Goal: Task Accomplishment & Management: Use online tool/utility

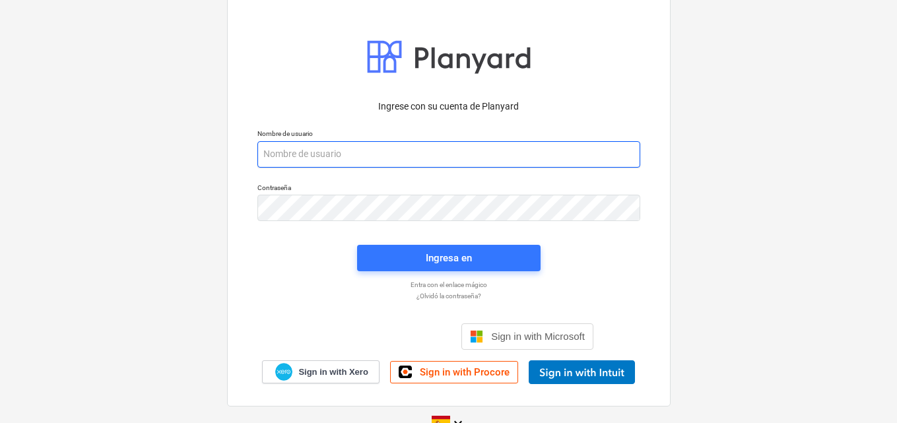
click at [309, 158] on input "email" at bounding box center [448, 154] width 383 height 26
paste input "[EMAIL_ADDRESS][DOMAIN_NAME]"
click at [265, 158] on input "[EMAIL_ADDRESS][DOMAIN_NAME]" at bounding box center [448, 154] width 383 height 26
type input "[EMAIL_ADDRESS][DOMAIN_NAME]"
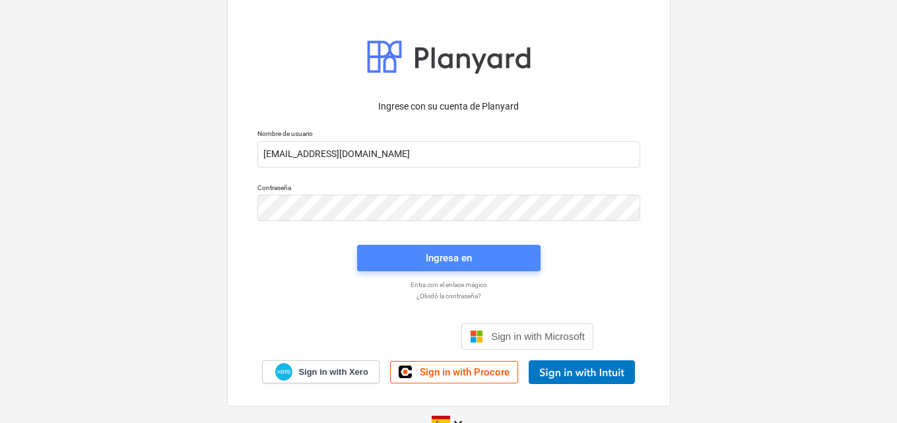
click at [441, 267] on button "Ingresa en" at bounding box center [448, 258] width 183 height 26
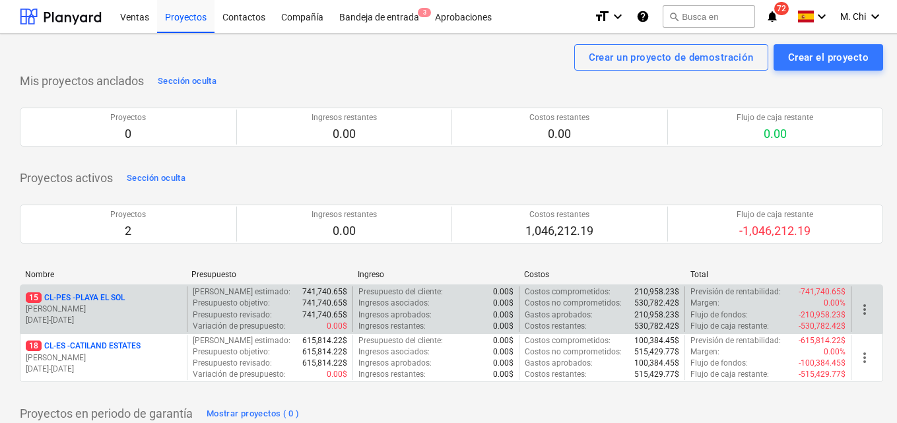
click at [86, 303] on p "15 CL-PES - [GEOGRAPHIC_DATA]" at bounding box center [75, 297] width 99 height 11
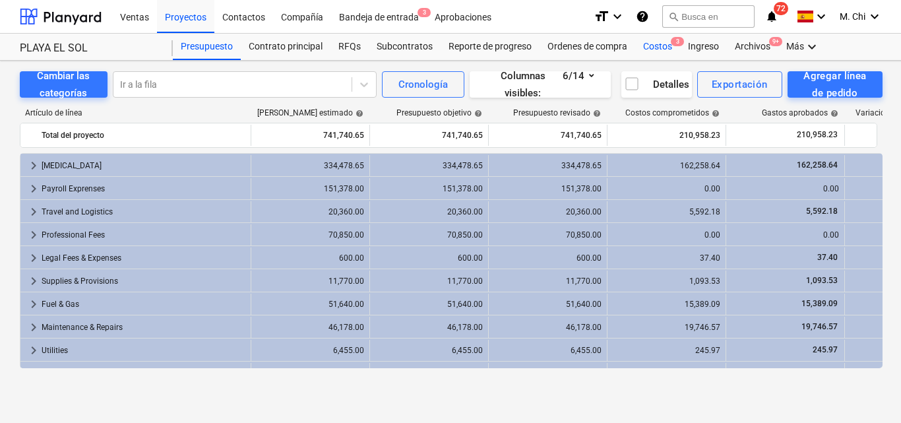
click at [653, 45] on div "Costos 3" at bounding box center [657, 47] width 45 height 26
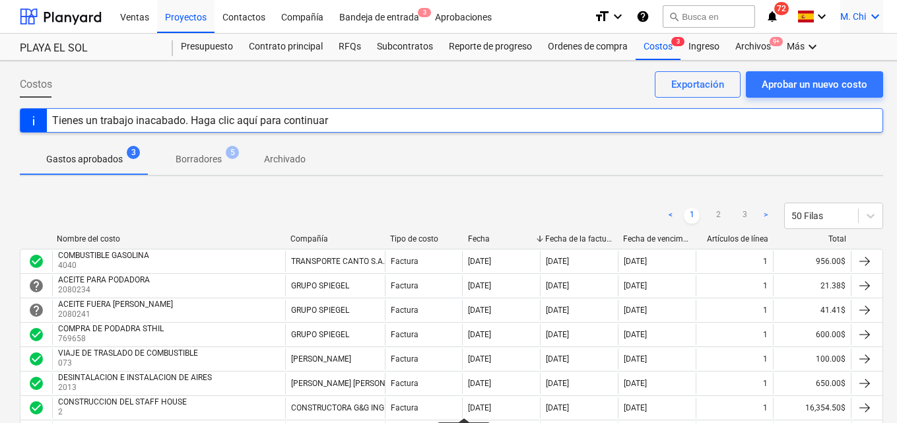
click at [880, 18] on icon "keyboard_arrow_down" at bounding box center [875, 17] width 16 height 16
click at [840, 75] on div "Desconecta." at bounding box center [843, 72] width 79 height 21
